Goal: Complete application form

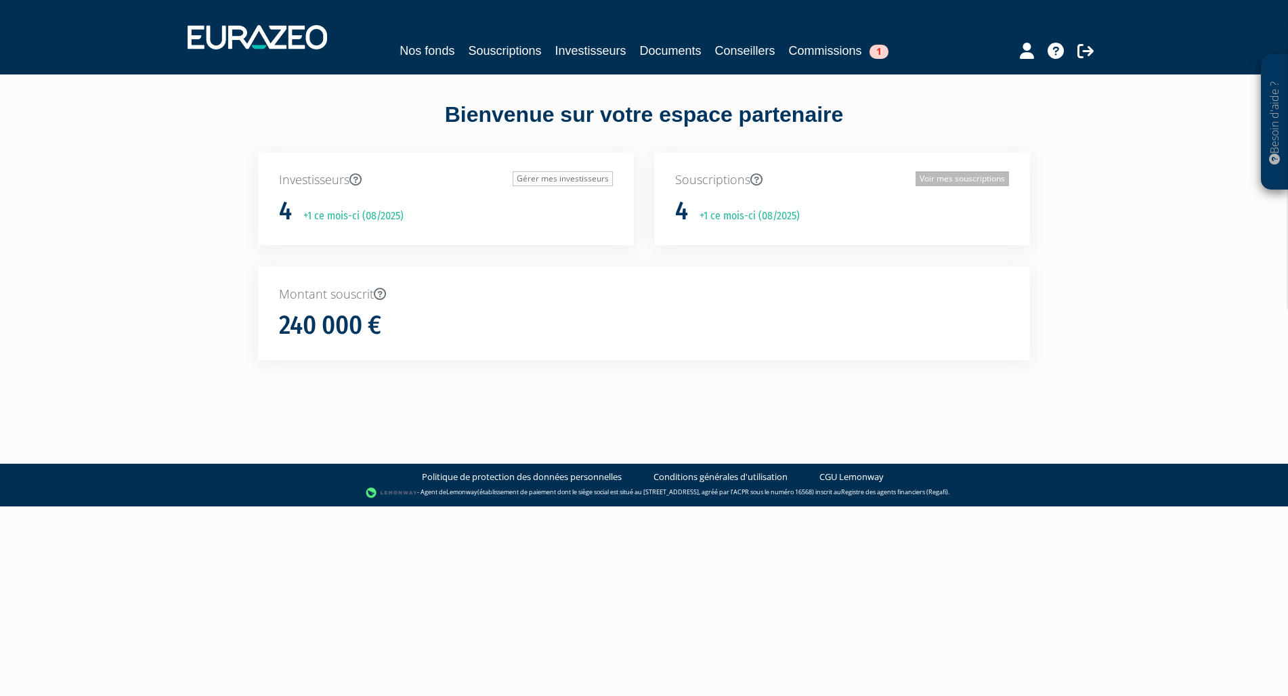
click at [965, 181] on link "Voir mes souscriptions" at bounding box center [962, 178] width 93 height 15
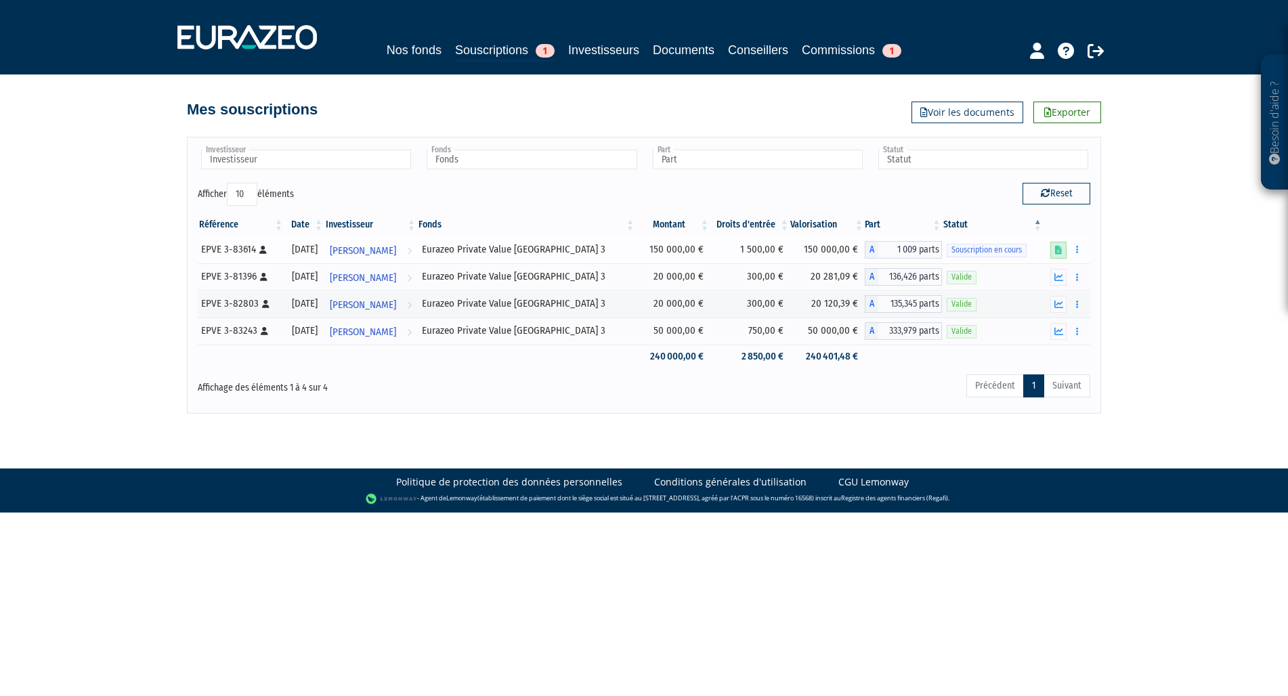
click at [1059, 247] on icon at bounding box center [1058, 250] width 7 height 9
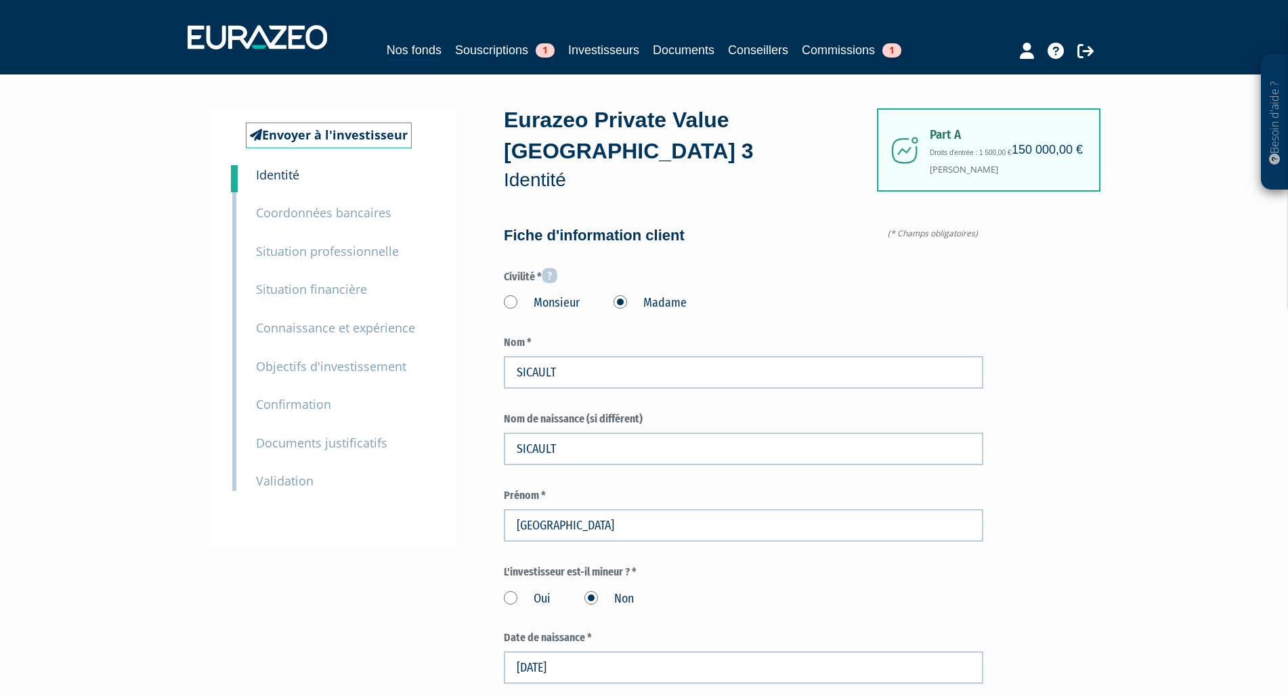
click at [353, 444] on small "Documents justificatifs" at bounding box center [321, 443] width 131 height 16
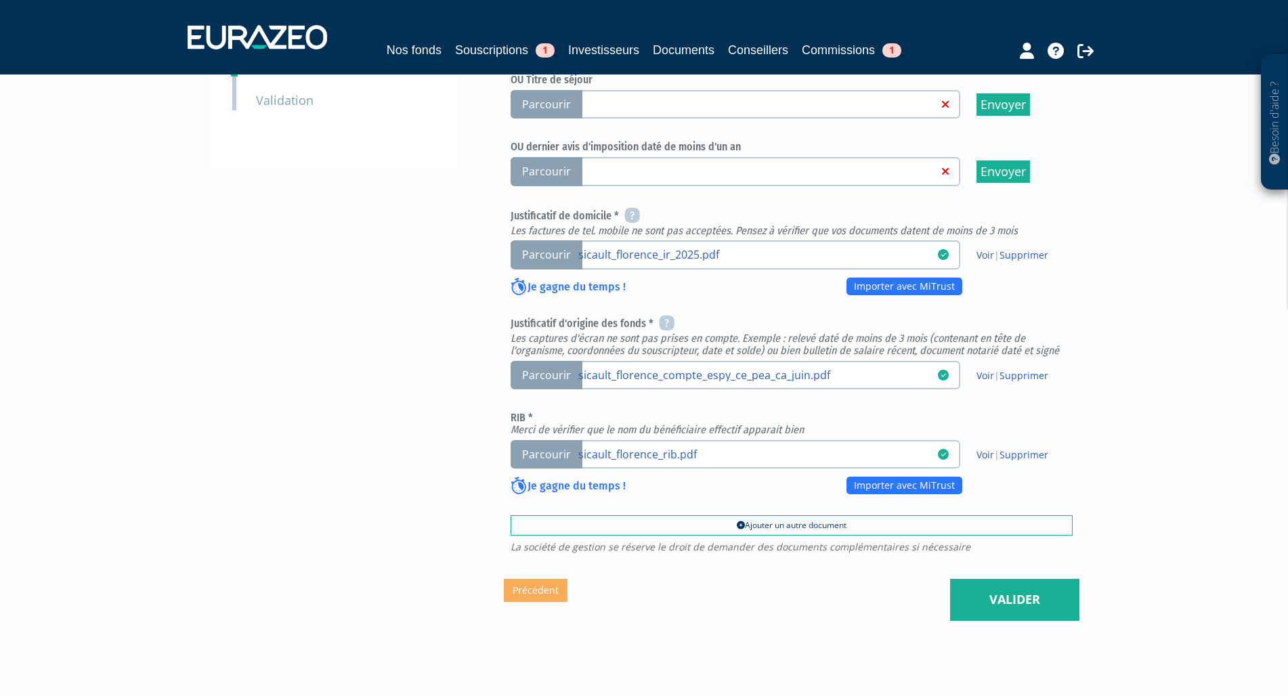
scroll to position [470, 0]
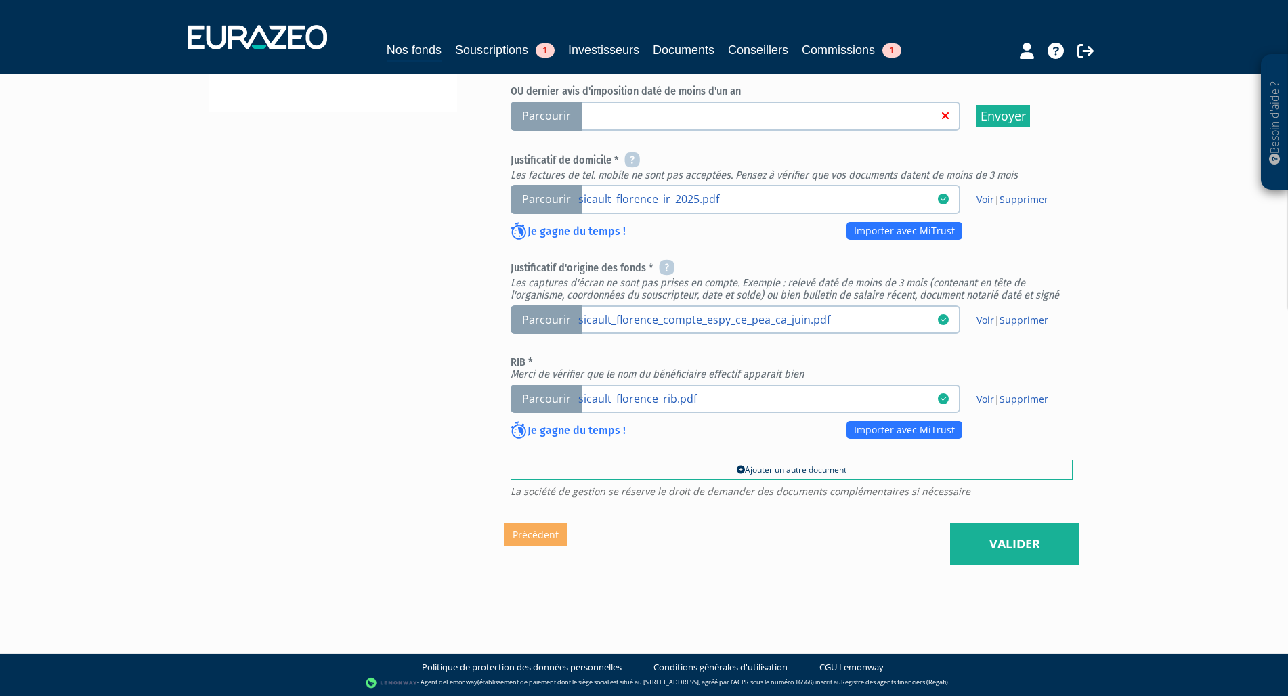
click at [553, 324] on span "Parcourir" at bounding box center [547, 319] width 72 height 29
click at [0, 0] on input "Parcourir sicault_florence_compte_espy_ce_pea_ca_juin.pdf" at bounding box center [0, 0] width 0 height 0
click at [1030, 549] on link "Valider" at bounding box center [1014, 544] width 129 height 42
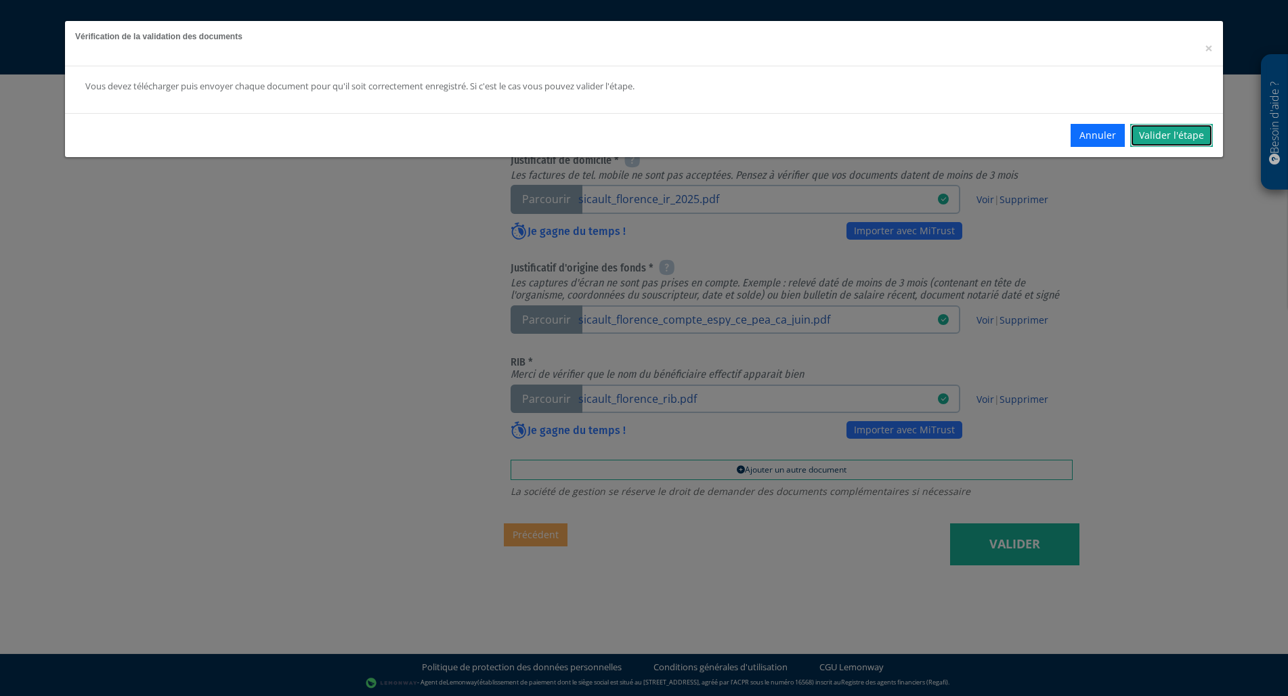
click at [1178, 135] on link "Valider l'étape" at bounding box center [1171, 135] width 83 height 23
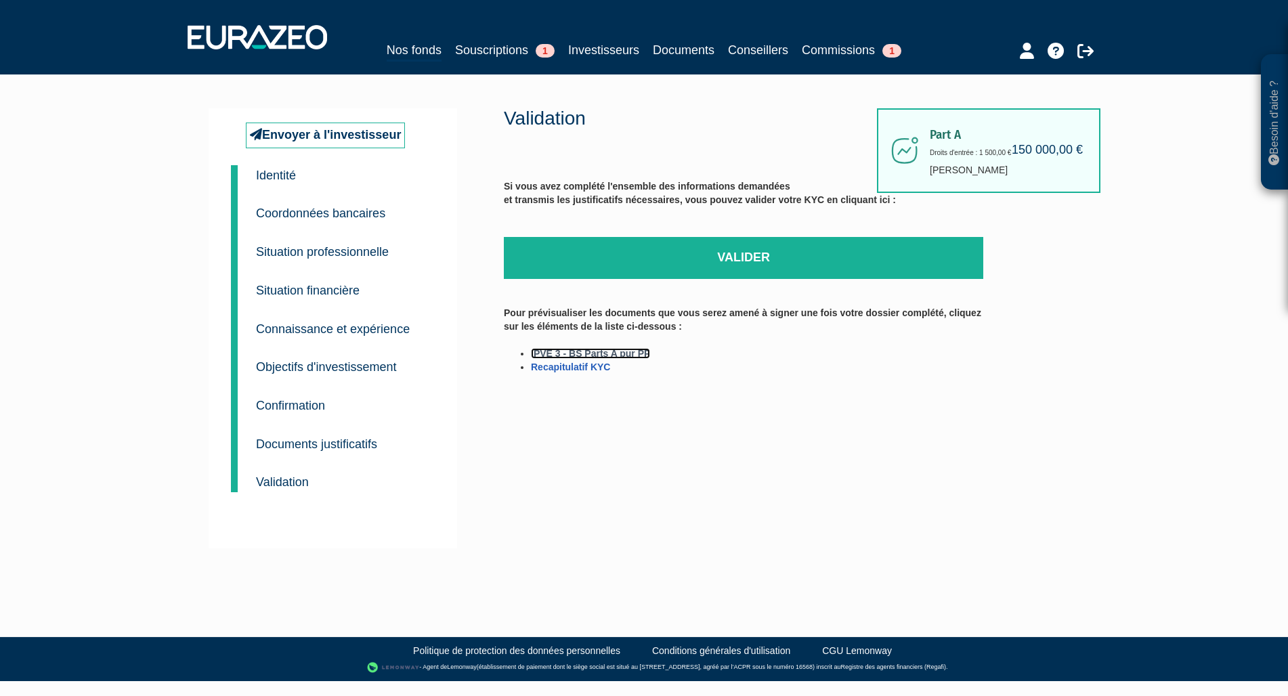
click at [638, 352] on link "IPVE 3 - BS Parts A pur PP" at bounding box center [590, 353] width 119 height 11
drag, startPoint x: 1035, startPoint y: 418, endPoint x: 756, endPoint y: 265, distance: 317.6
click at [1034, 416] on div "Part A 150 000,00 € Droits d'entrée : 1 500,00 € [PERSON_NAME] Validation Si vo…" at bounding box center [792, 328] width 576 height 440
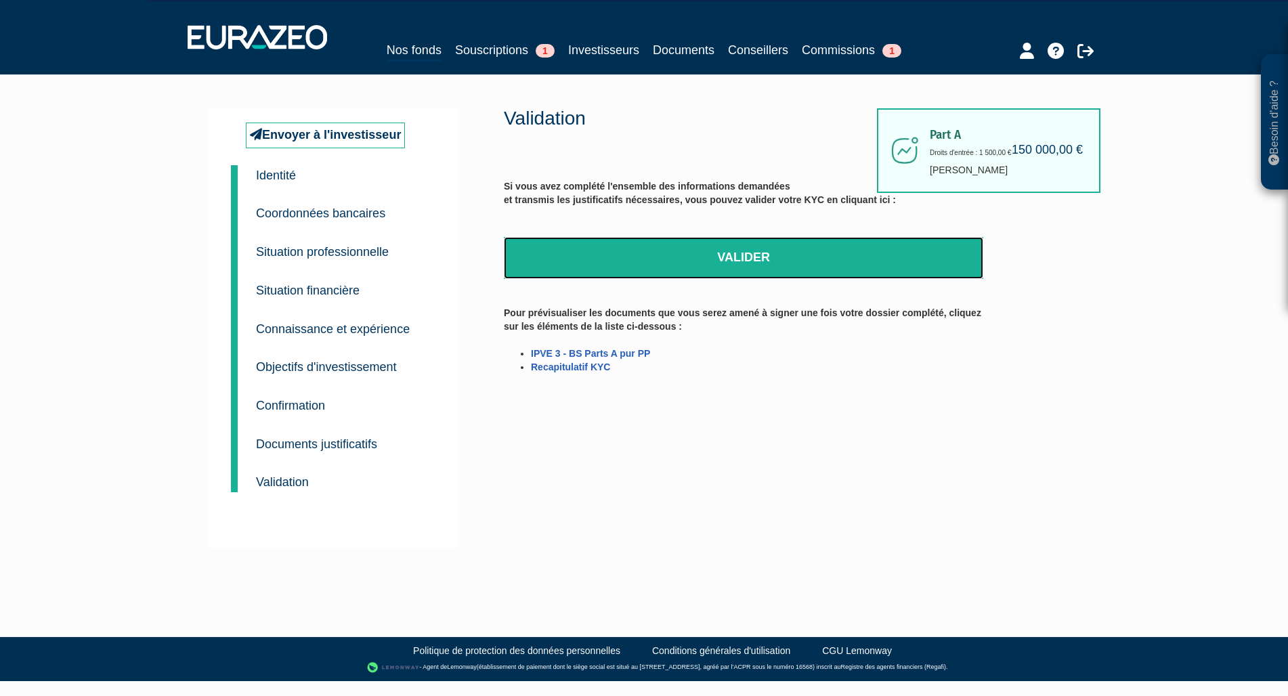
click at [748, 249] on link "Valider" at bounding box center [743, 258] width 479 height 42
